Goal: Check status: Check status

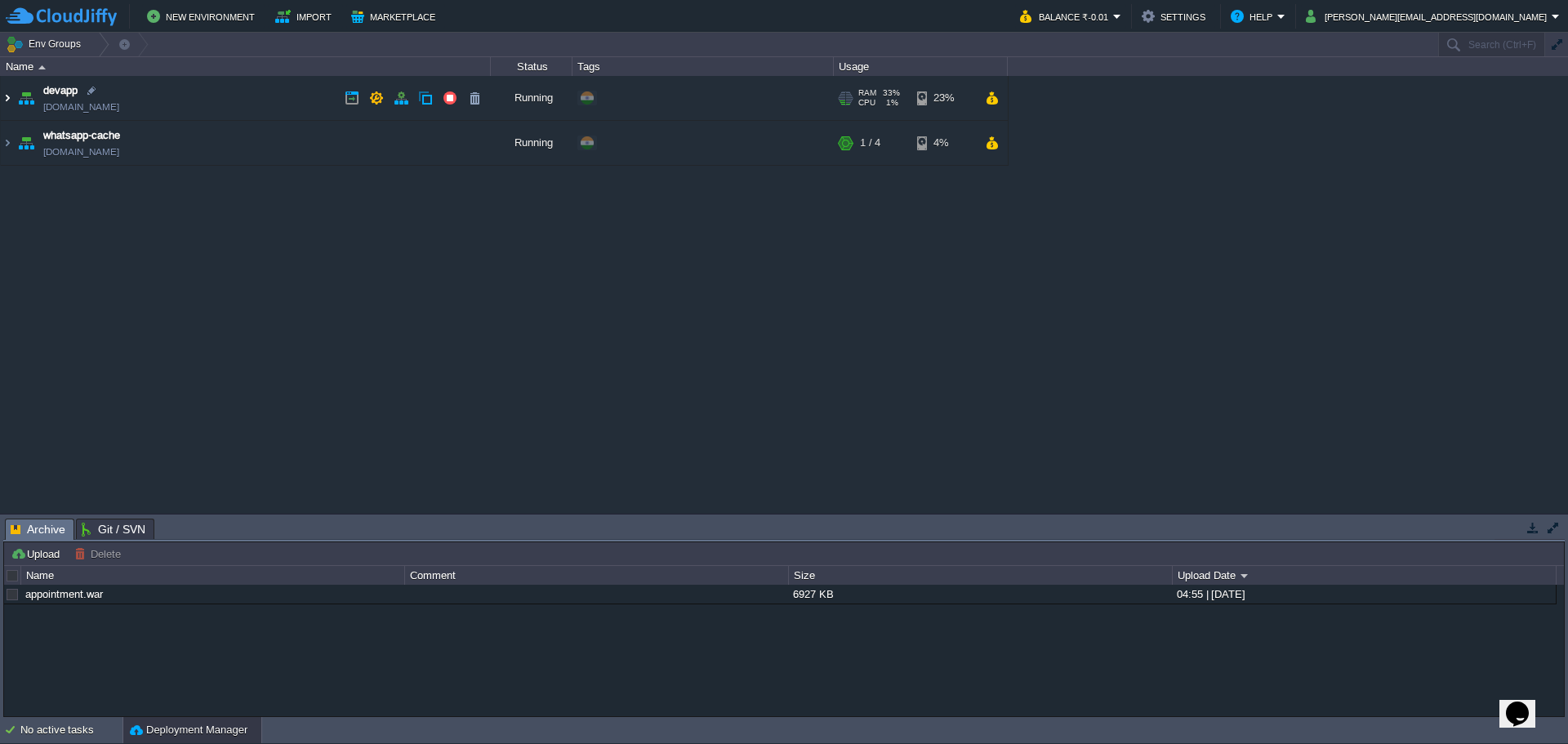
click at [6, 101] on img at bounding box center [7, 97] width 13 height 44
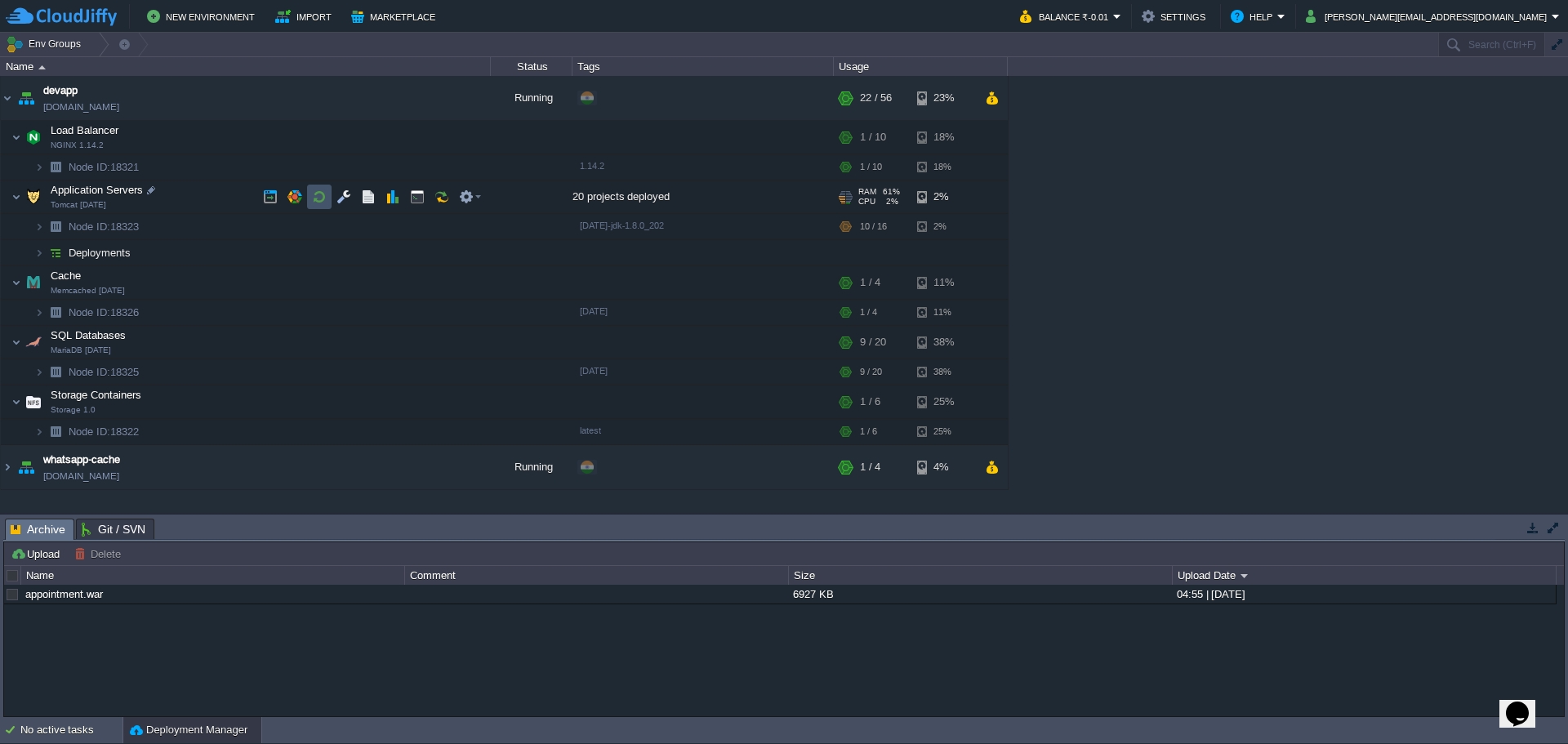
click at [319, 198] on button "button" at bounding box center [319, 196] width 15 height 15
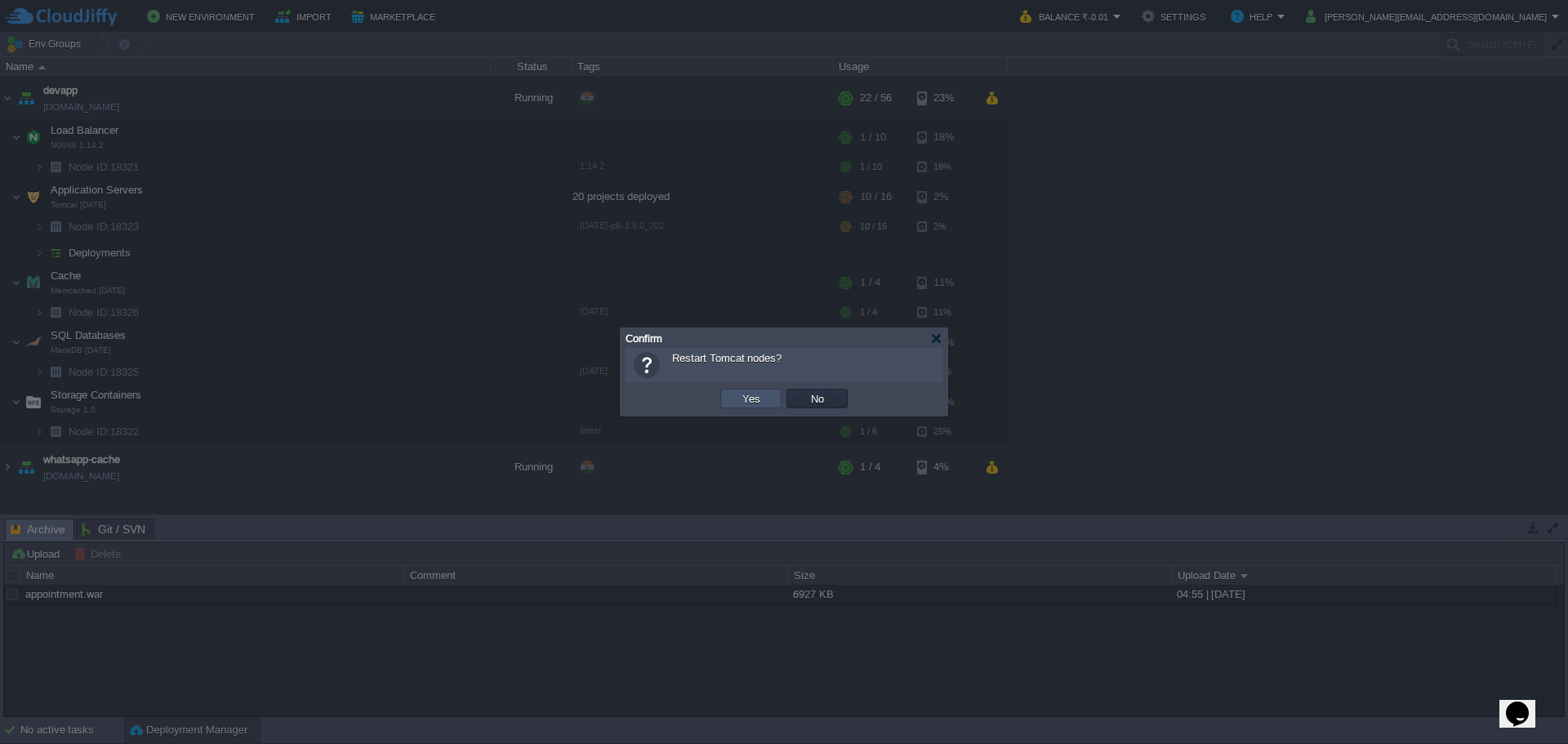
click at [758, 401] on button "Yes" at bounding box center [751, 398] width 28 height 15
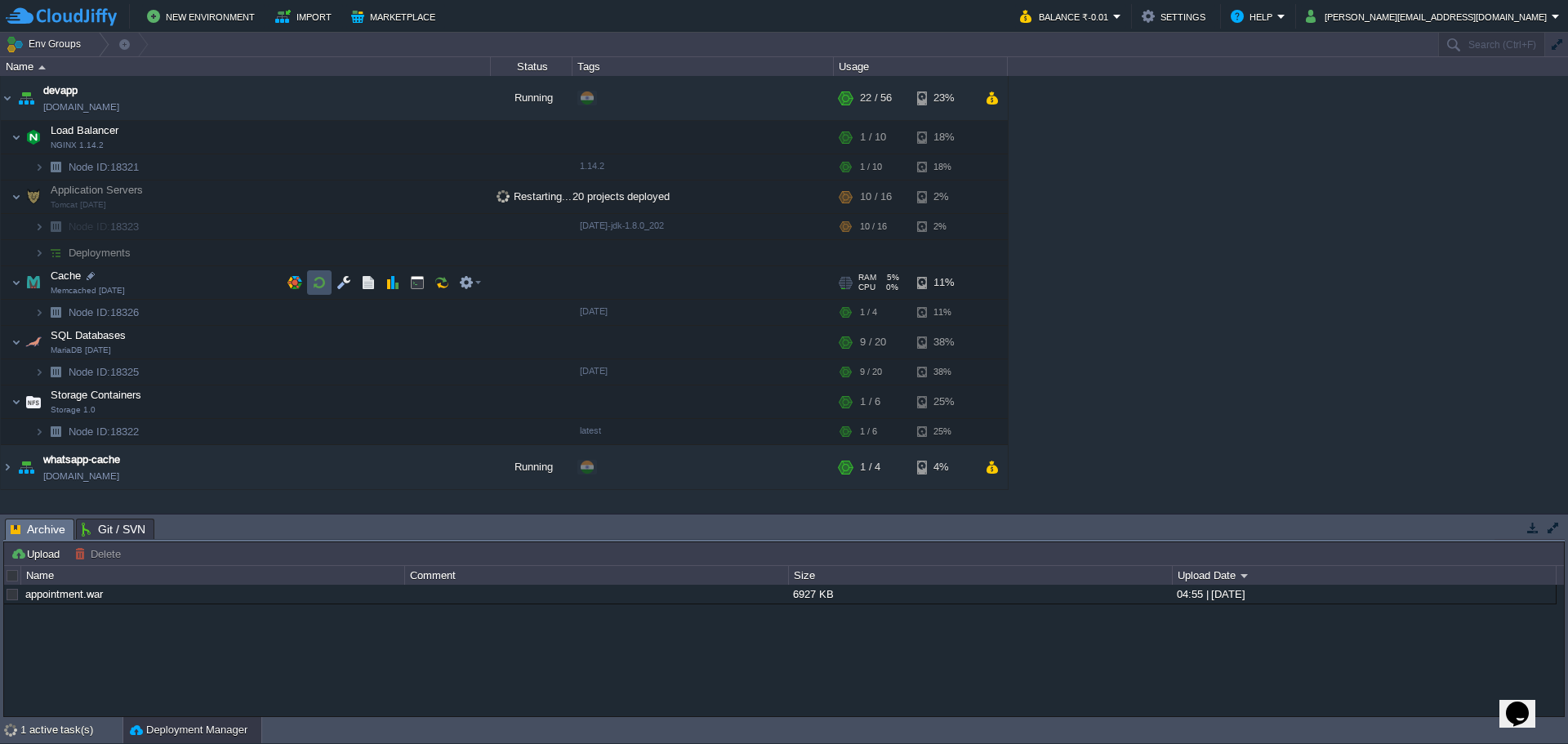
click at [315, 287] on button "button" at bounding box center [319, 282] width 15 height 15
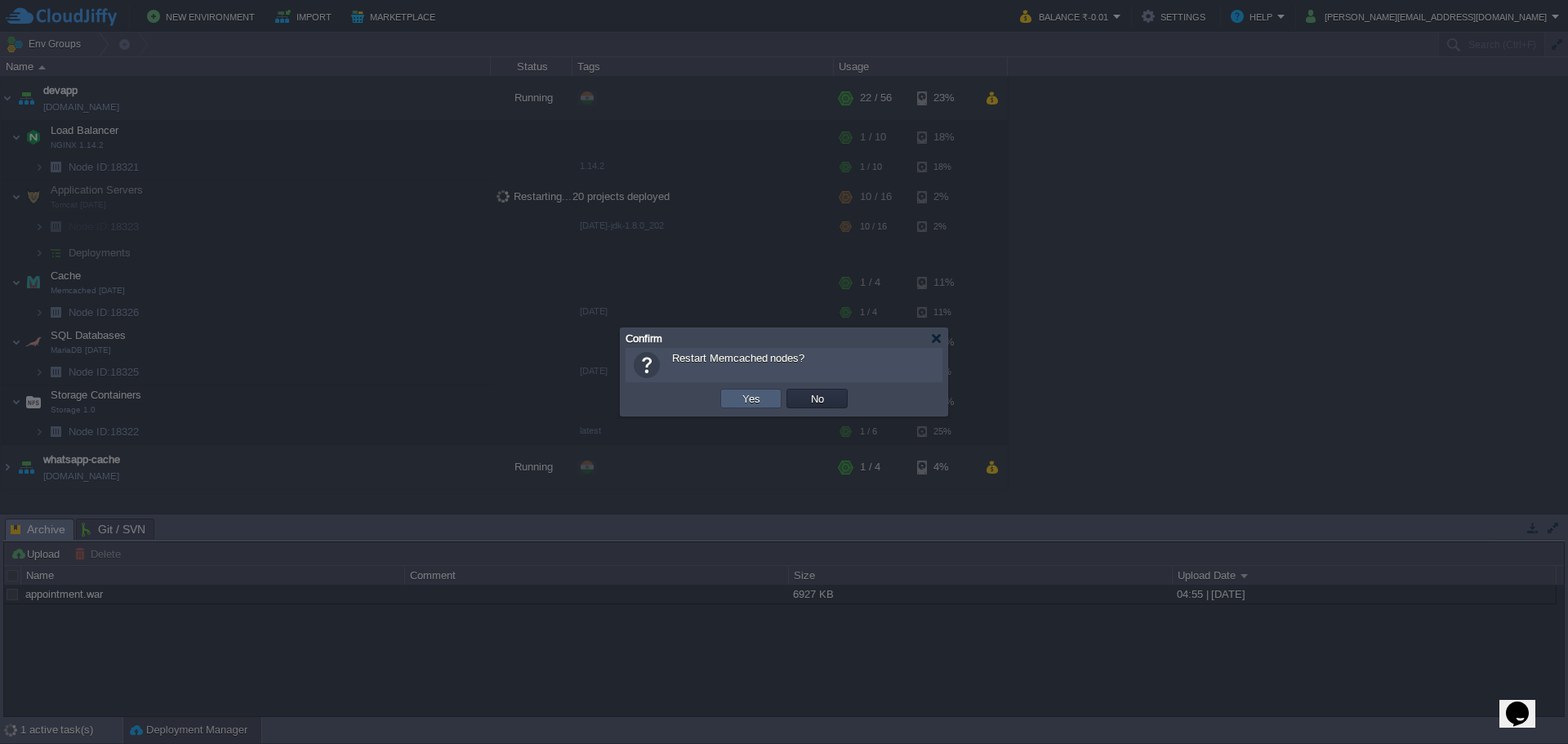
click at [742, 394] on button "Yes" at bounding box center [751, 398] width 28 height 15
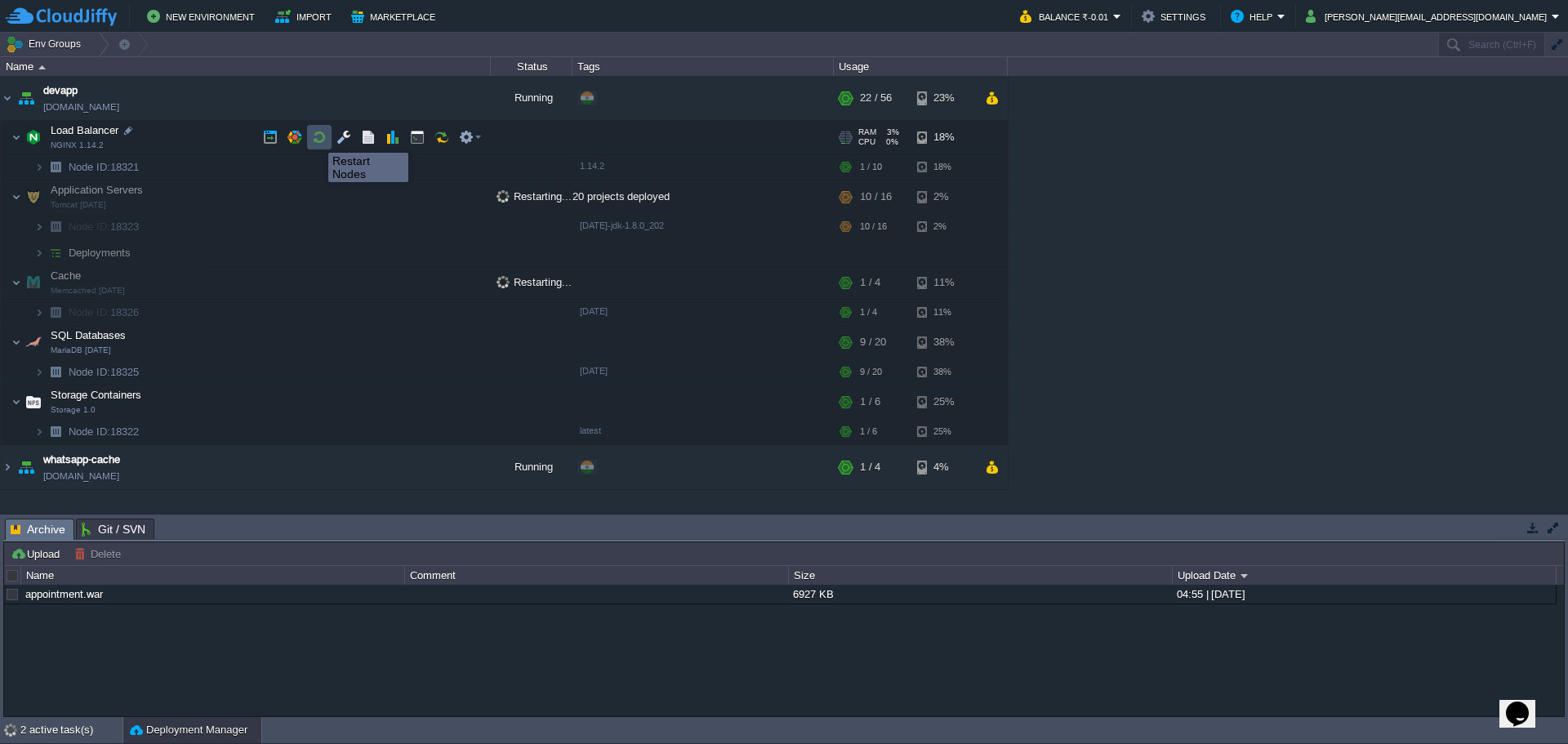
click at [316, 138] on button "button" at bounding box center [319, 137] width 15 height 15
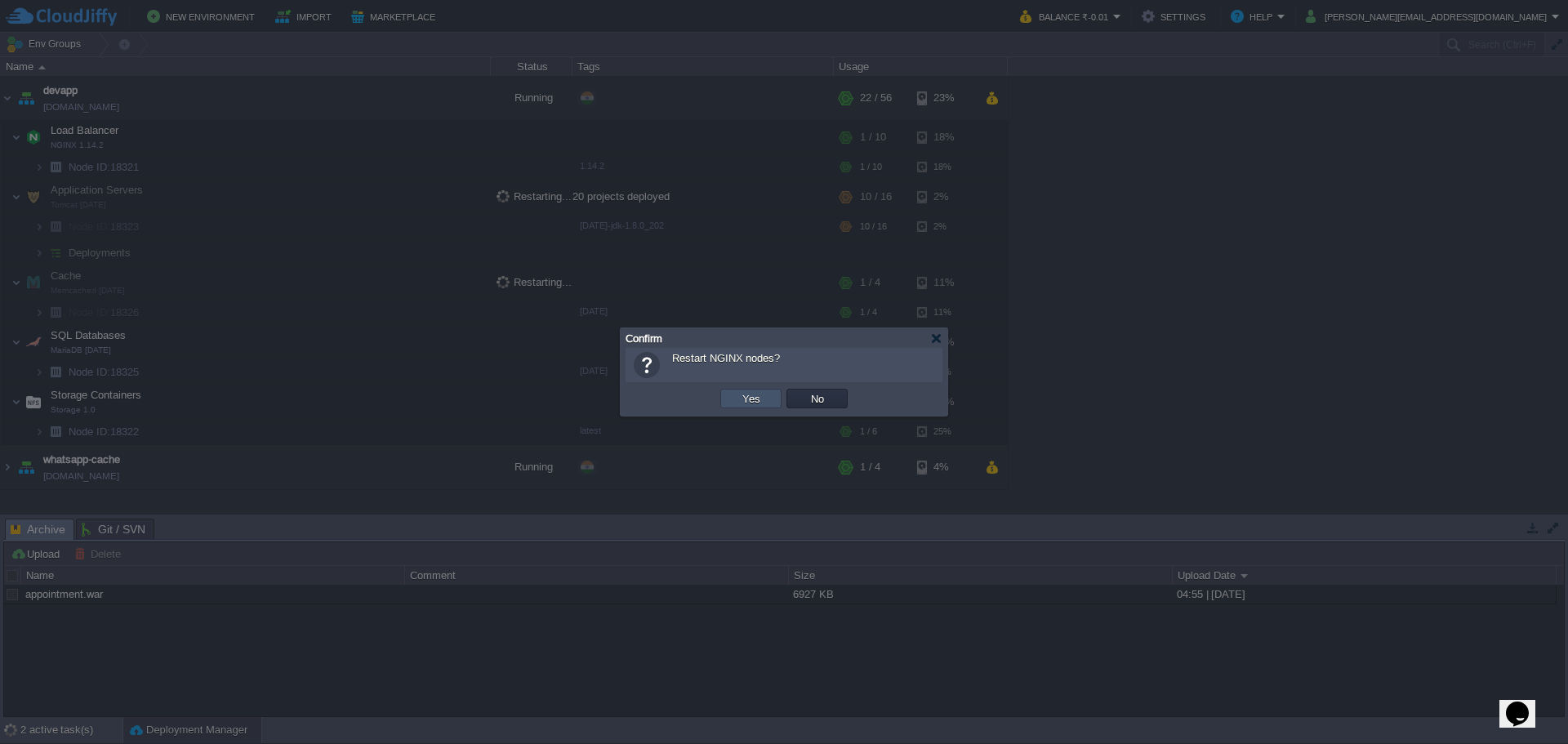
click at [755, 403] on button "Yes" at bounding box center [751, 398] width 28 height 15
